Goal: Find specific page/section: Find specific page/section

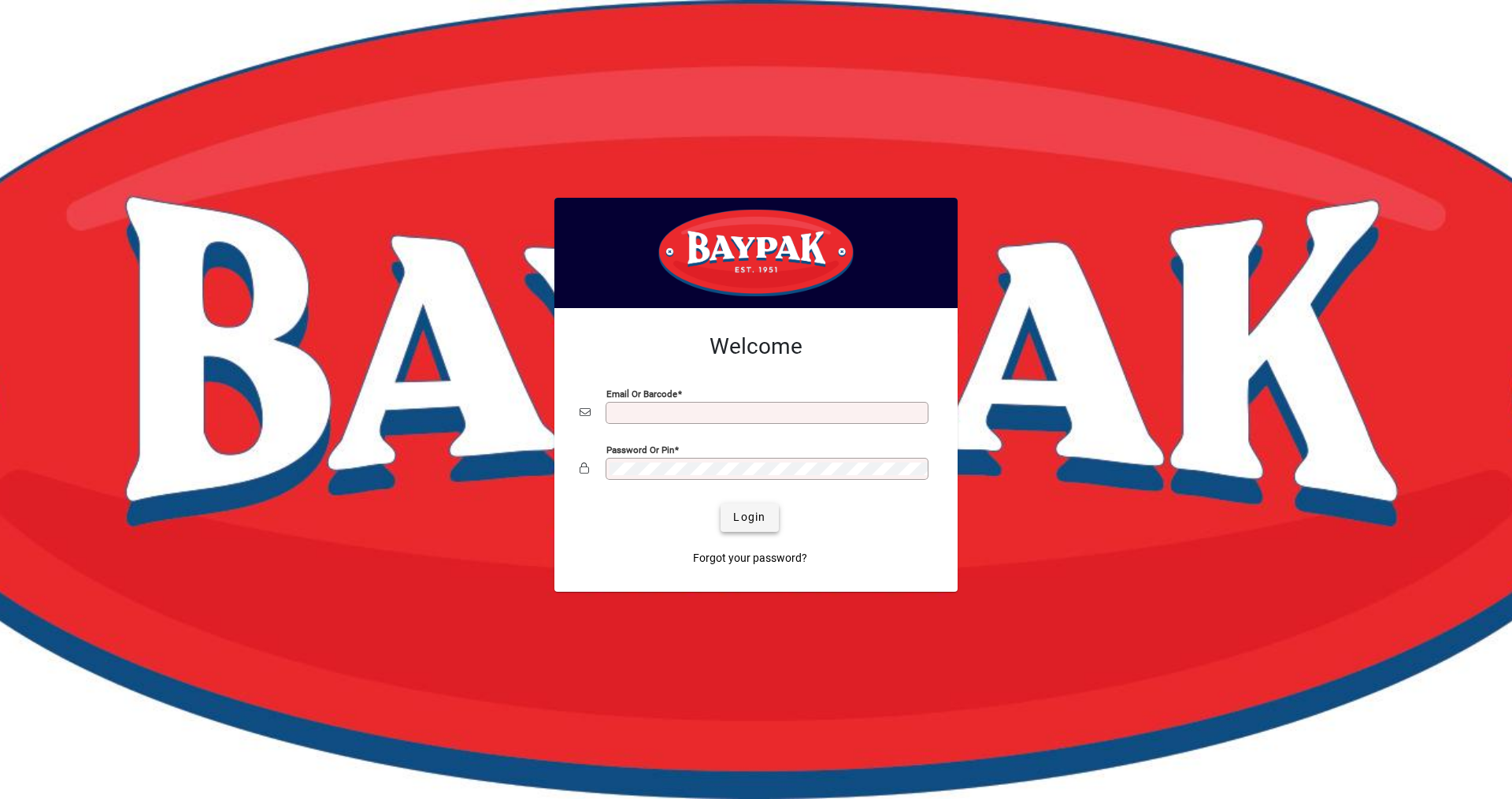
type input "**********"
click at [747, 516] on span "Login" at bounding box center [749, 516] width 32 height 16
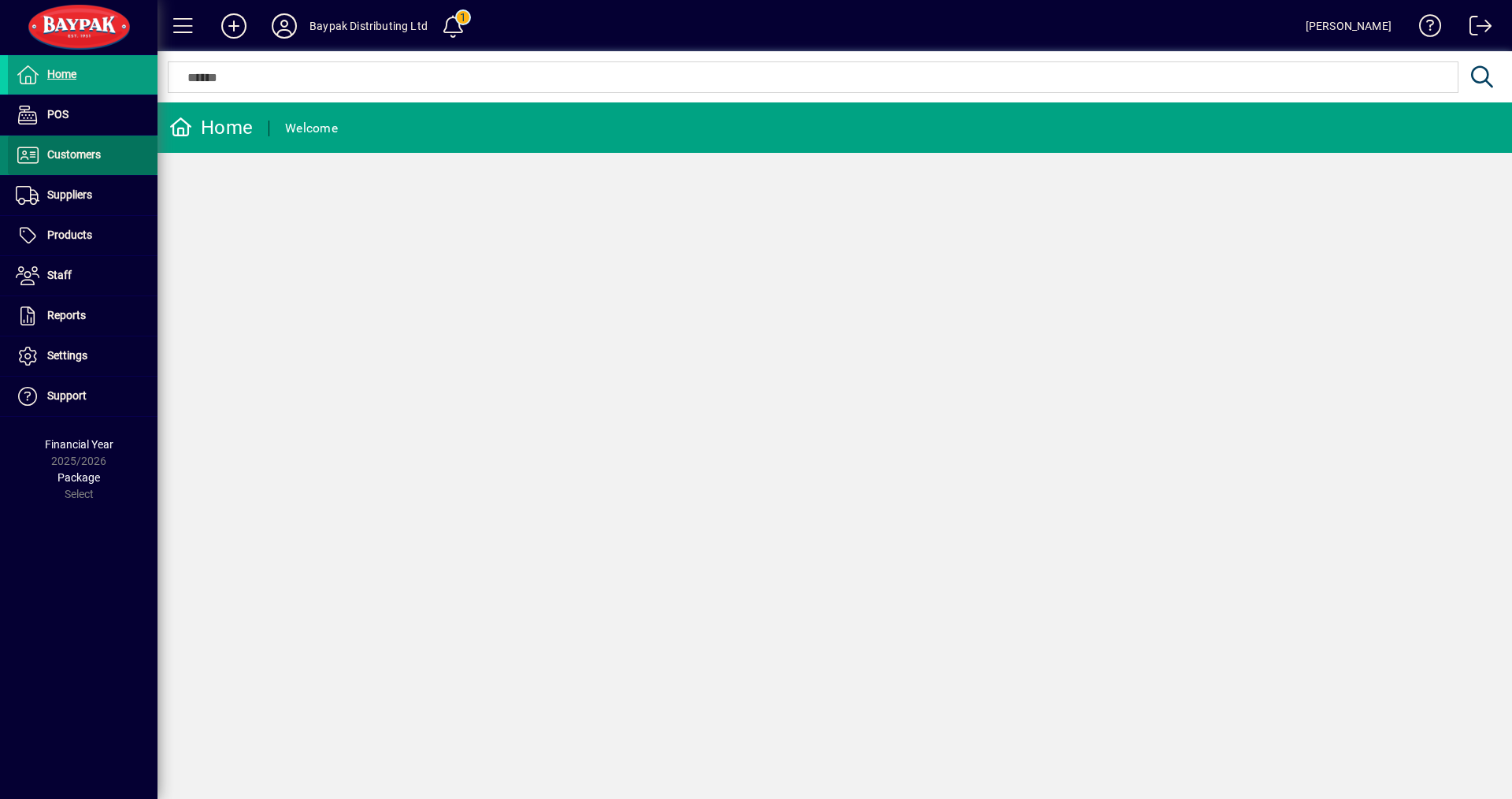
click at [69, 149] on span "Customers" at bounding box center [74, 154] width 53 height 12
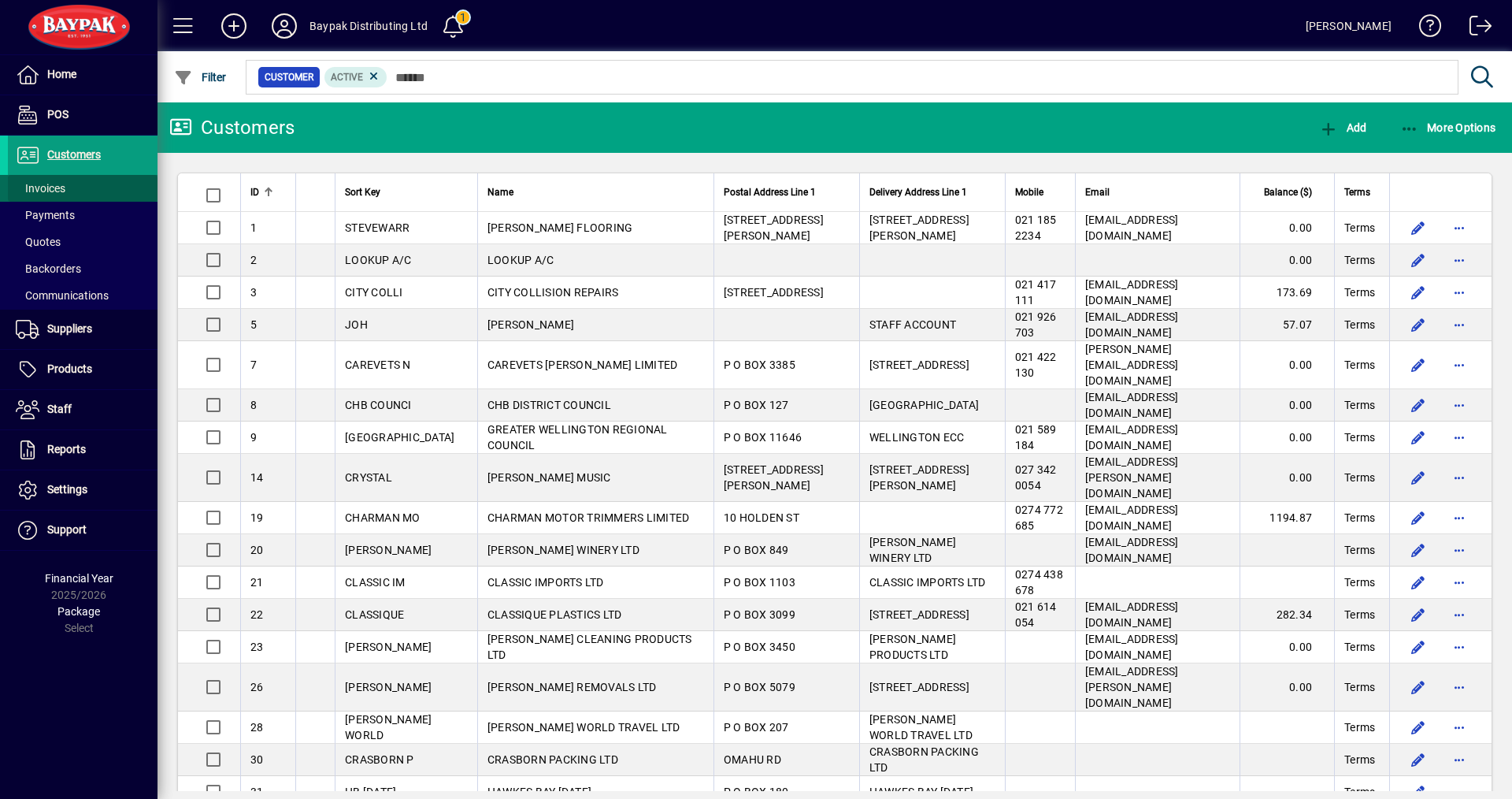
click at [49, 191] on span "Invoices" at bounding box center [41, 188] width 49 height 12
